Goal: Task Accomplishment & Management: Complete application form

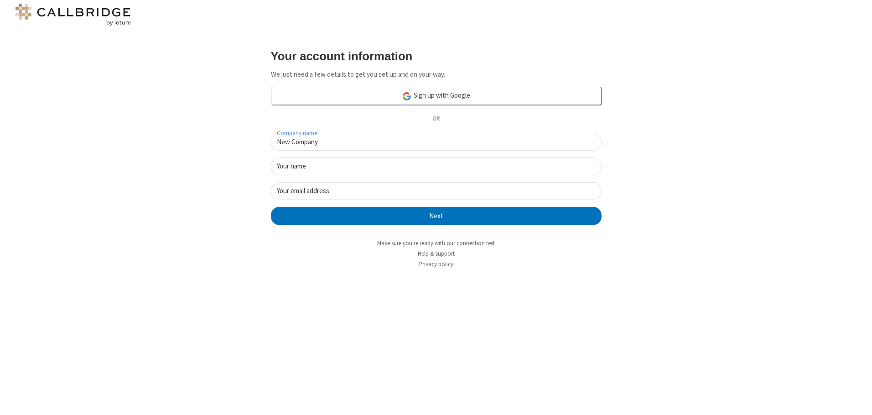
type input "New Company"
type input "New User"
type input "newUser@newUser.freesmackdown.b"
click button "Next" at bounding box center [436, 216] width 331 height 18
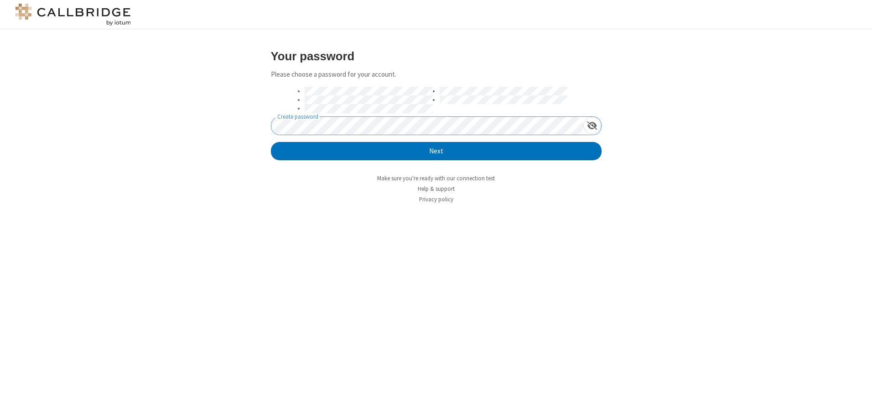
click at [271, 142] on button "Next" at bounding box center [436, 151] width 331 height 18
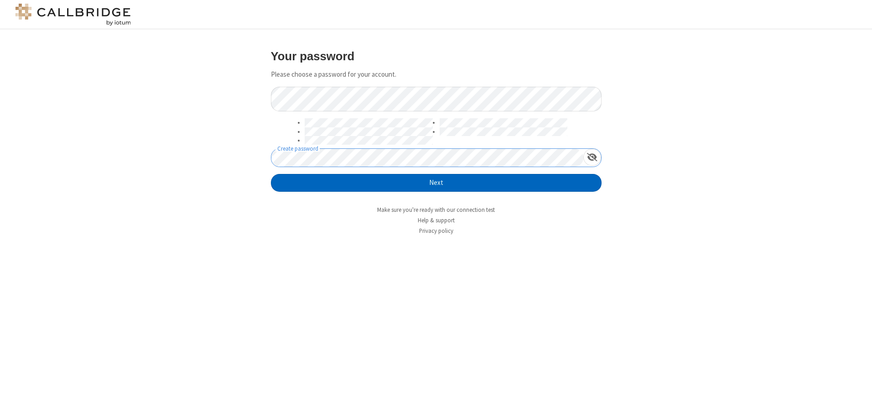
click at [436, 182] on button "Next" at bounding box center [436, 183] width 331 height 18
